Goal: Information Seeking & Learning: Learn about a topic

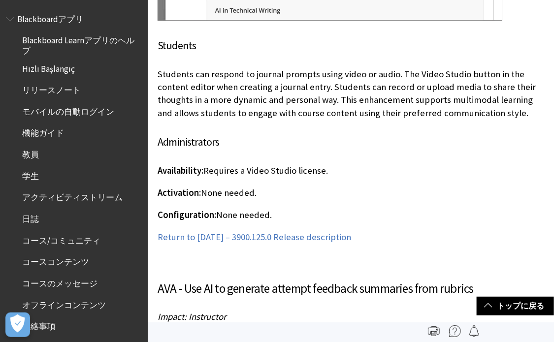
scroll to position [11276, 0]
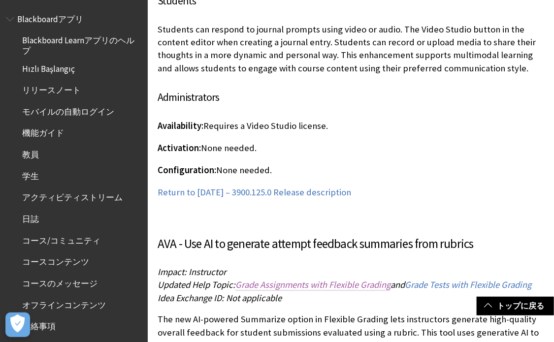
click at [321, 279] on span "Grade Assignments with Flexible Grading" at bounding box center [312, 284] width 155 height 11
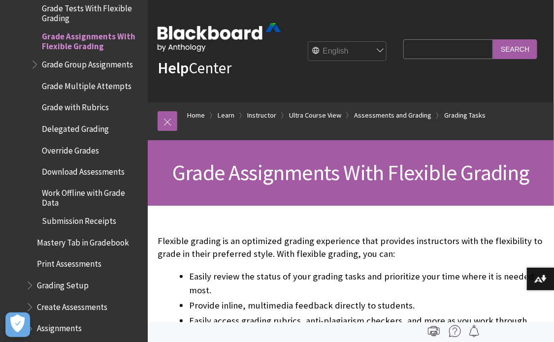
click at [345, 54] on select "English عربية Català Cymraeg Deutsch Español Suomi Français עברית Italiano 日本語 …" at bounding box center [347, 52] width 79 height 20
select select "/ja-jp/Learn/Instructor/Ultra/Assignments/FlexGradingAssignments"
click at [308, 42] on select "English عربية Català Cymraeg Deutsch Español Suomi Français עברית Italiano 日本語 …" at bounding box center [347, 52] width 79 height 20
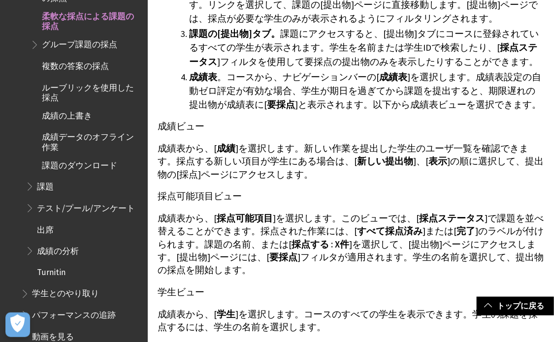
scroll to position [582, 0]
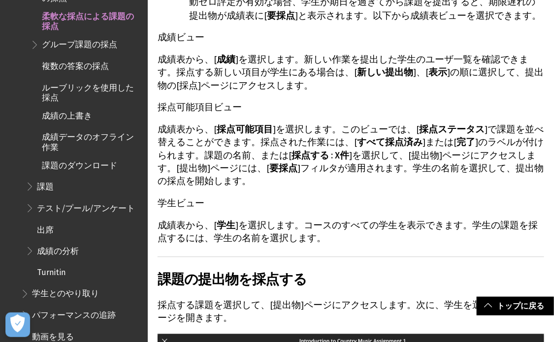
click at [3, 226] on div "製品について Blackboardアプリ Blackboard Learnアプリのヘルプ Hızlı Başlangıç リリースノート モバイルの自動ログイ…" at bounding box center [74, 171] width 148 height 342
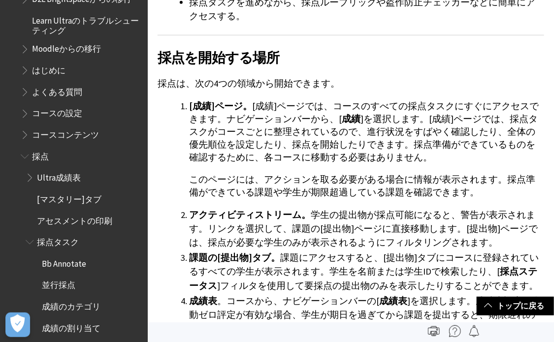
scroll to position [224, 0]
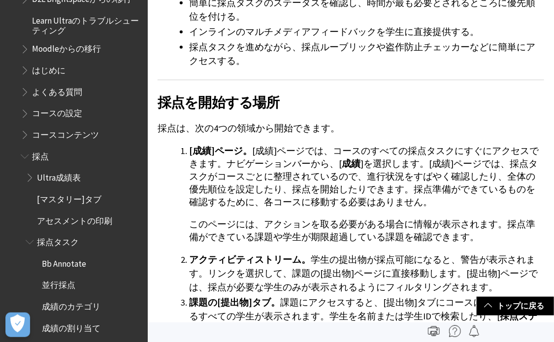
click at [251, 100] on h2 "採点を開始する場所" at bounding box center [351, 96] width 387 height 33
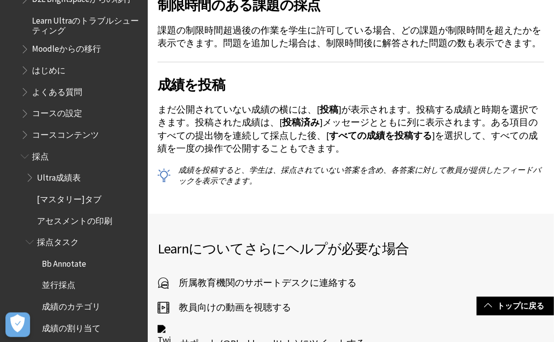
scroll to position [2999, 0]
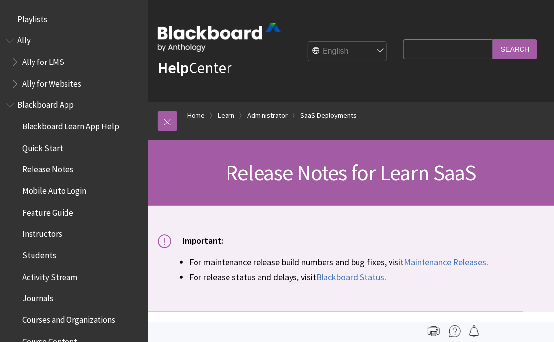
scroll to position [1078, 0]
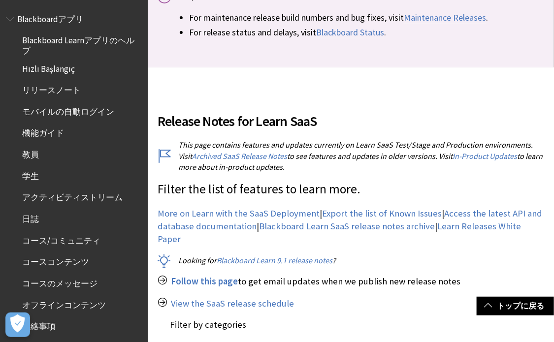
scroll to position [313, 0]
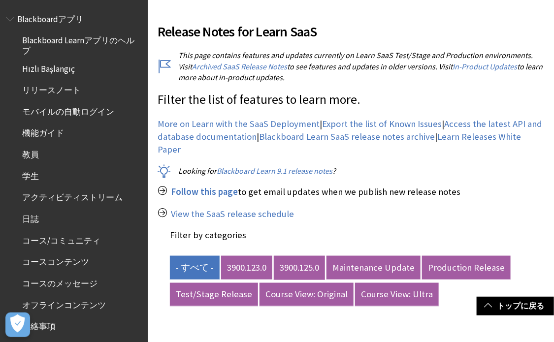
click at [309, 256] on link "3900.125.0" at bounding box center [299, 268] width 51 height 24
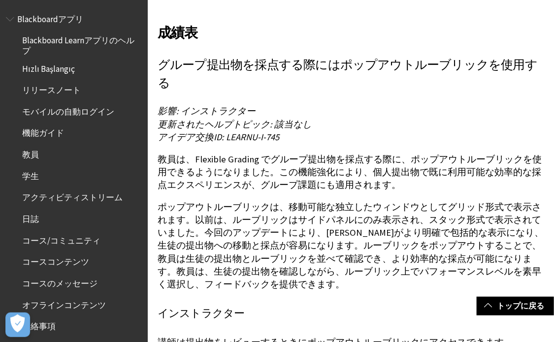
scroll to position [6224, 0]
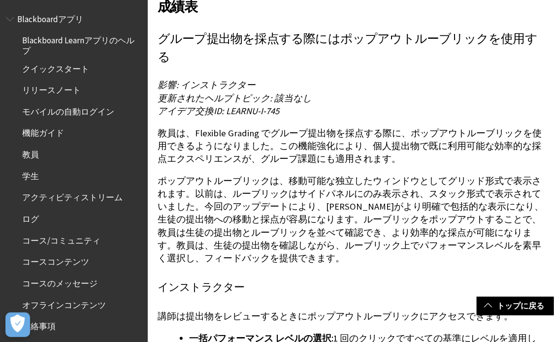
click at [409, 190] on font "ポップアウトルーブリックは、移動可能な独立したウィンドウとしてグリッド形式で表示されます。以前は、ルーブリックはサイドパネルにのみ表示され、スタック形式で表示…" at bounding box center [351, 219] width 386 height 89
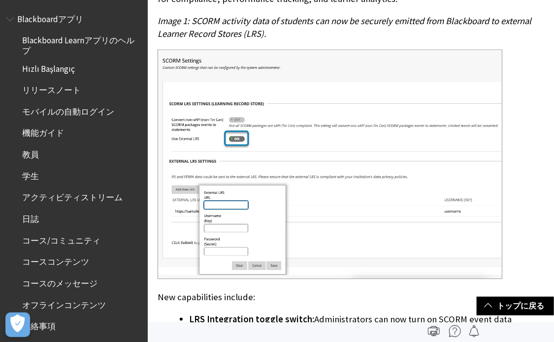
scroll to position [9763, 0]
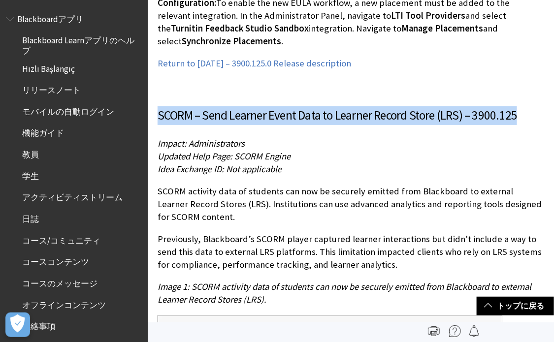
drag, startPoint x: 521, startPoint y: 39, endPoint x: 154, endPoint y: 31, distance: 367.0
copy h3 "SCORM – Send Learner Event Data to Learner Record Store (LRS) – 3900.125"
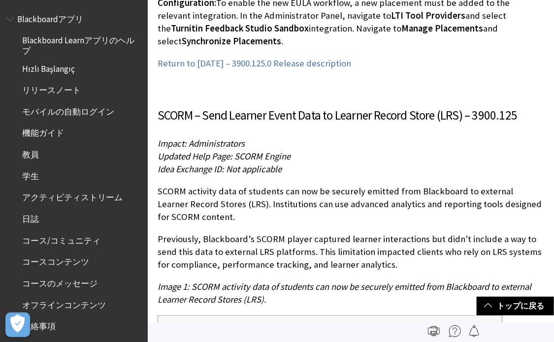
click at [330, 137] on p "Impact: Administrators Updated Help Page: SCORM Engine Idea Exchange ID: Not ap…" at bounding box center [351, 156] width 387 height 39
click at [336, 185] on p "SCORM activity data of students can now be securely emitted from Blackboard to …" at bounding box center [351, 204] width 387 height 39
click at [221, 281] on span "Image 1: SCORM activity data of students can now be securely emitted from Black…" at bounding box center [345, 293] width 374 height 24
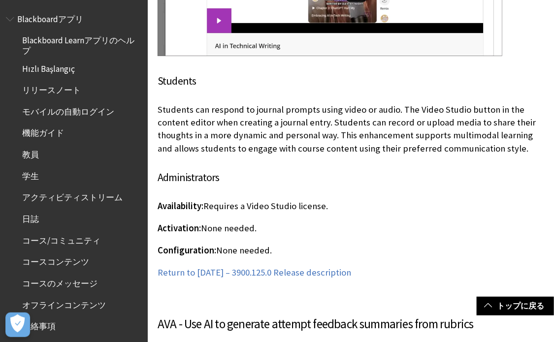
scroll to position [11285, 0]
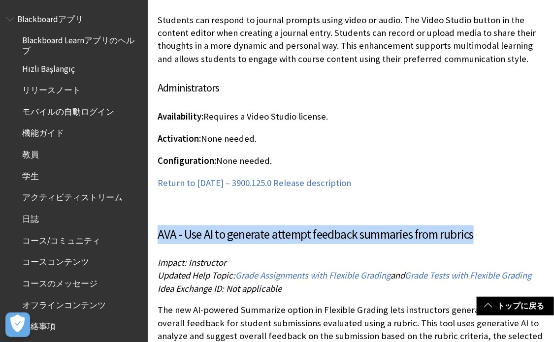
drag, startPoint x: 481, startPoint y: 145, endPoint x: 155, endPoint y: 146, distance: 326.0
copy h3 "AVA - Use AI to generate attempt feedback summaries from rubrics"
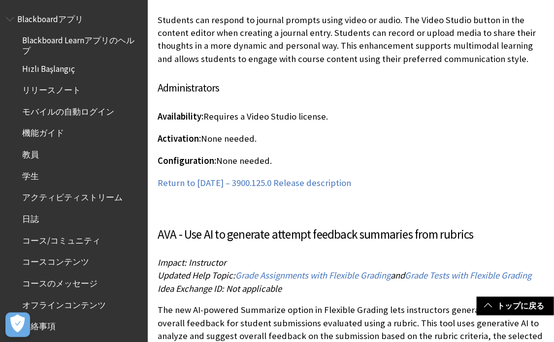
click at [300, 201] on h2 at bounding box center [351, 207] width 387 height 12
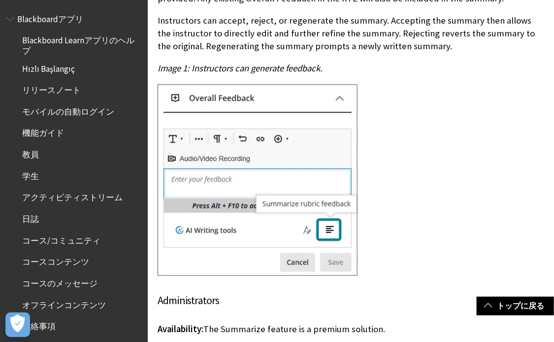
scroll to position [11778, 0]
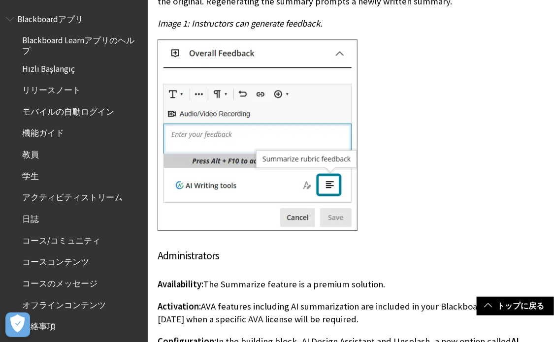
click at [215, 133] on img at bounding box center [258, 135] width 200 height 192
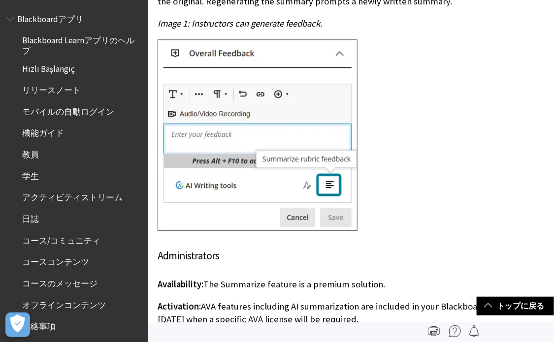
scroll to position [11688, 0]
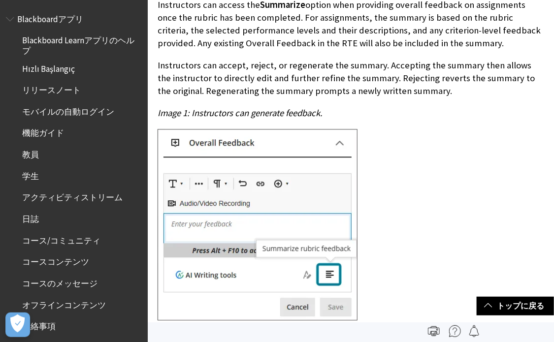
click at [233, 337] on h4 "Administrators" at bounding box center [351, 345] width 387 height 16
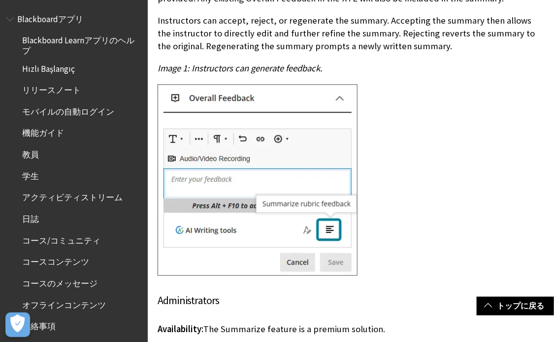
scroll to position [11823, 0]
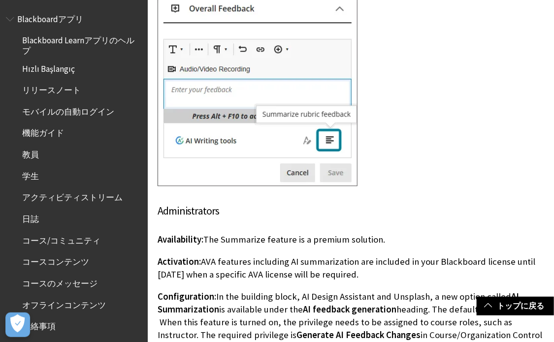
drag, startPoint x: 409, startPoint y: 183, endPoint x: 156, endPoint y: 176, distance: 253.7
copy p "Activation: AVA features including AI summarization are included in your Blackb…"
click at [358, 291] on p "Configuration: In the building block, AI Design Assistant and Unsplash, a new o…" at bounding box center [351, 323] width 387 height 65
drag, startPoint x: 519, startPoint y: 245, endPoint x: 159, endPoint y: 207, distance: 362.0
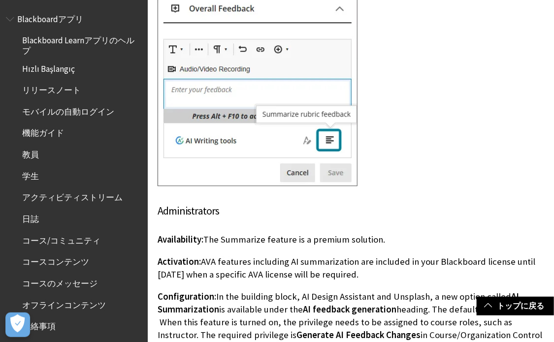
click at [159, 291] on p "Configuration: In the building block, AI Design Assistant and Unsplash, a new o…" at bounding box center [351, 323] width 387 height 65
copy p "Configuration: In the building block, AI Design Assistant and Unsplash, a new o…"
click at [284, 256] on p "Activation: AVA features including AI summarization are included in your Blackb…" at bounding box center [351, 269] width 387 height 26
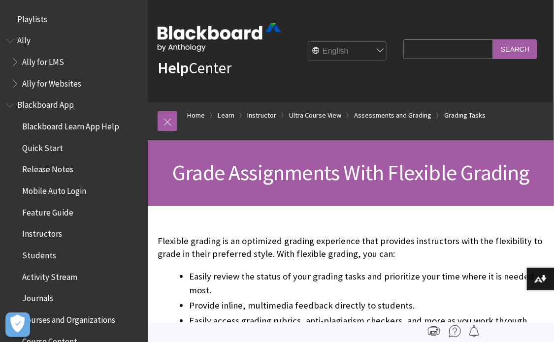
scroll to position [1650, 0]
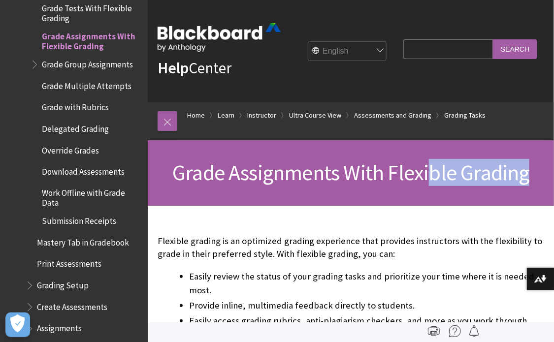
drag, startPoint x: 542, startPoint y: 173, endPoint x: 433, endPoint y: 174, distance: 108.8
click at [433, 174] on h1 "Grade Assignments With Flexible Grading" at bounding box center [351, 173] width 387 height 26
click at [434, 141] on div "Grade Assignments With Flexible Grading" at bounding box center [351, 173] width 406 height 66
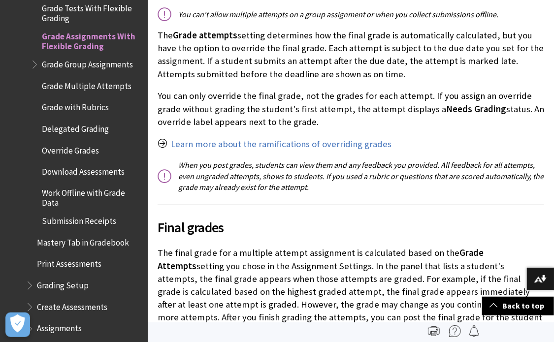
scroll to position [0, 0]
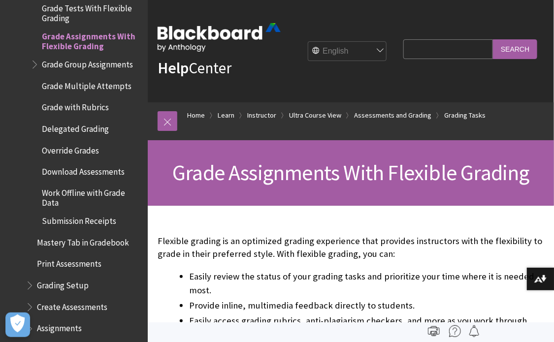
click at [231, 58] on link "Help Center" at bounding box center [195, 68] width 74 height 20
